Goal: Information Seeking & Learning: Learn about a topic

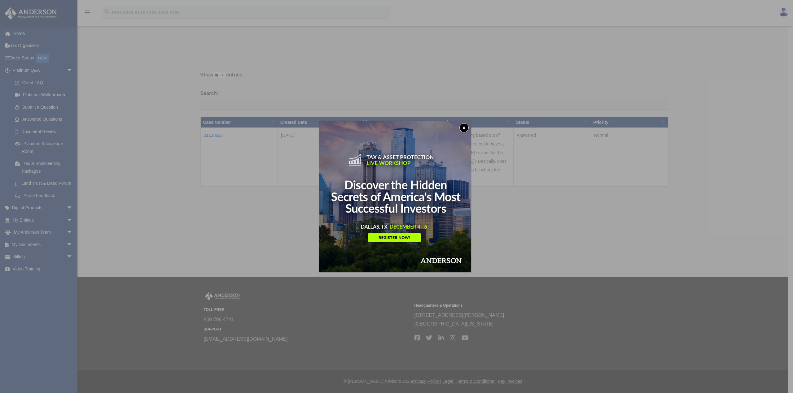
click at [464, 126] on button "x" at bounding box center [463, 127] width 9 height 9
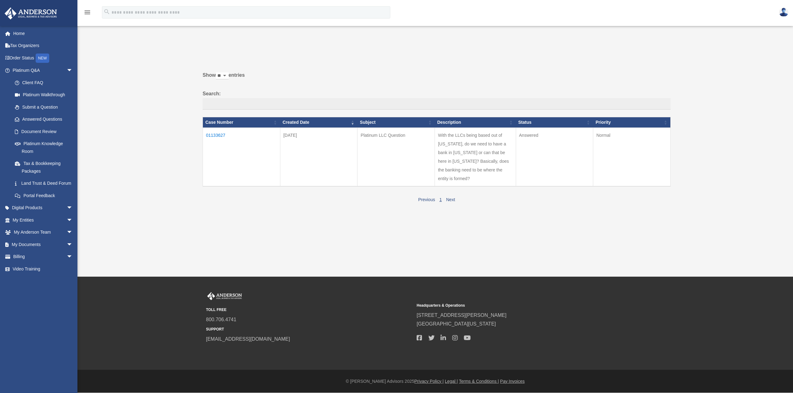
click at [217, 136] on td "01133627" at bounding box center [241, 157] width 77 height 59
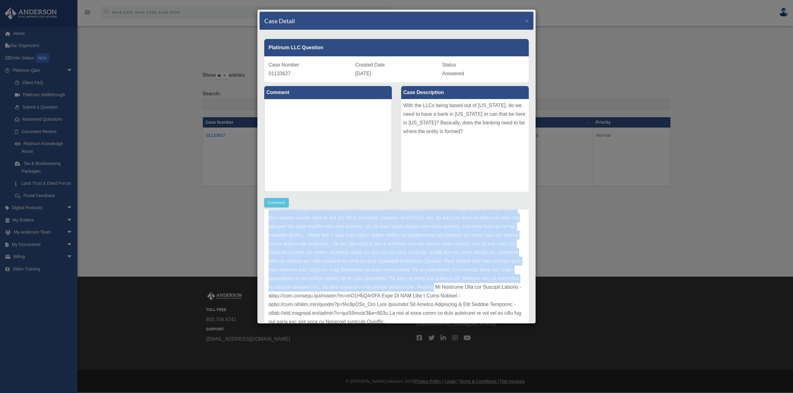
scroll to position [156, 0]
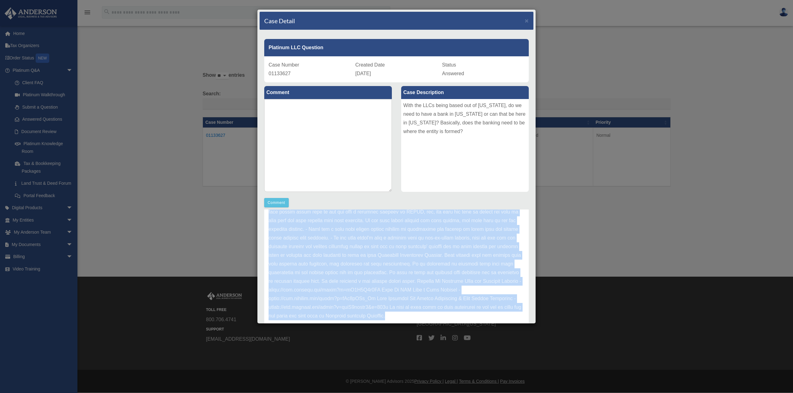
drag, startPoint x: 269, startPoint y: 238, endPoint x: 425, endPoint y: 316, distance: 174.8
click at [425, 316] on div "Update date : [DATE]" at bounding box center [396, 208] width 265 height 252
copy div "Update date : [DATE] Hello [PERSON_NAME], Thank you for submitting your questio…"
click at [336, 230] on p at bounding box center [397, 208] width 256 height 226
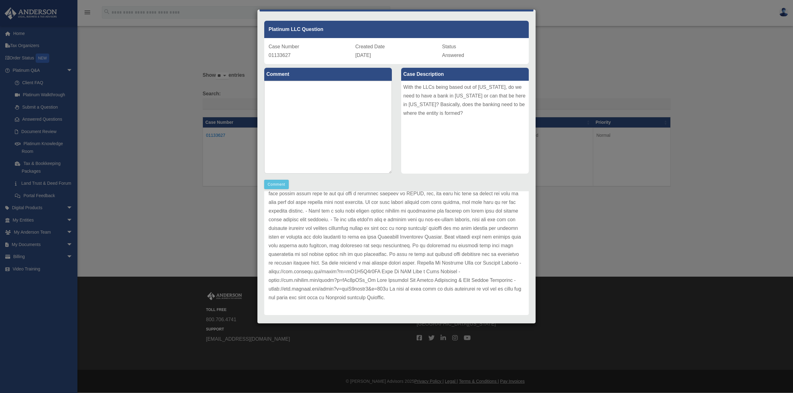
scroll to position [28, 0]
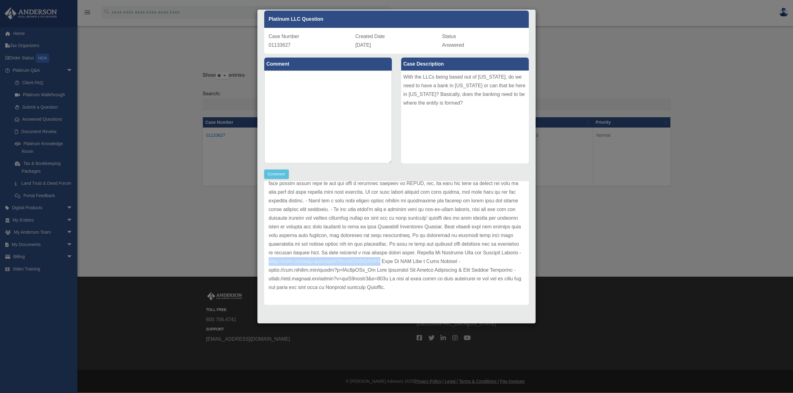
drag, startPoint x: 268, startPoint y: 262, endPoint x: 380, endPoint y: 265, distance: 111.9
click at [380, 265] on div "Update date : [DATE]" at bounding box center [396, 180] width 265 height 252
copy p "[URL][DOMAIN_NAME]"
click at [356, 28] on div "Case Number 01133627 Created Date [DATE] Status Answered" at bounding box center [396, 41] width 265 height 26
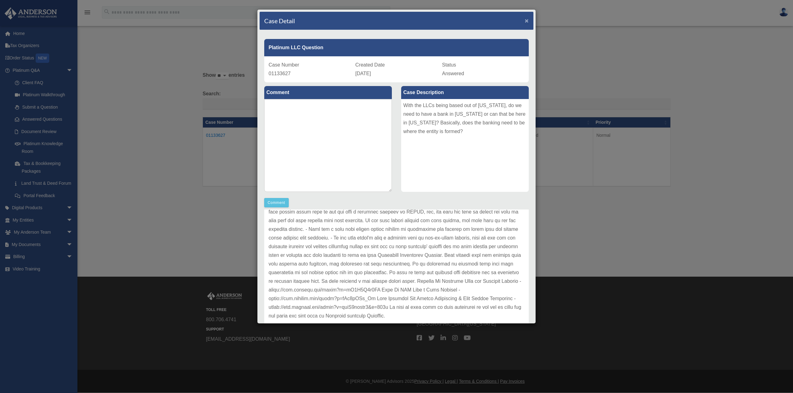
click at [525, 20] on span "×" at bounding box center [527, 20] width 4 height 7
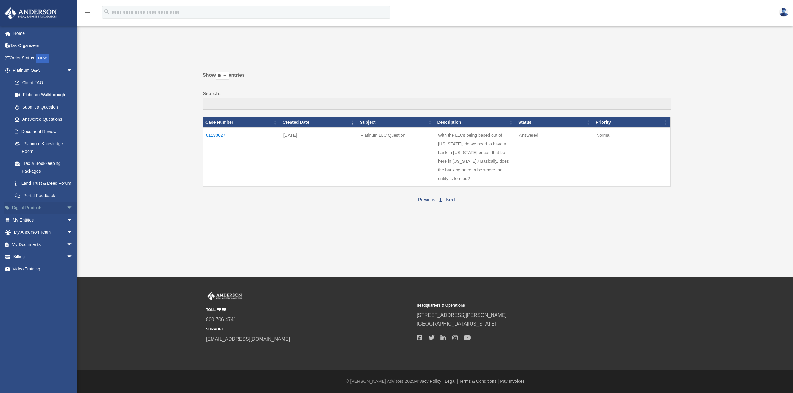
click at [67, 213] on span "arrow_drop_down" at bounding box center [73, 208] width 12 height 13
click at [67, 213] on span "arrow_drop_up" at bounding box center [73, 208] width 12 height 13
click at [48, 144] on link "Platinum Knowledge Room" at bounding box center [45, 148] width 73 height 20
click at [32, 275] on link "Video Training" at bounding box center [43, 269] width 78 height 12
